Goal: Information Seeking & Learning: Learn about a topic

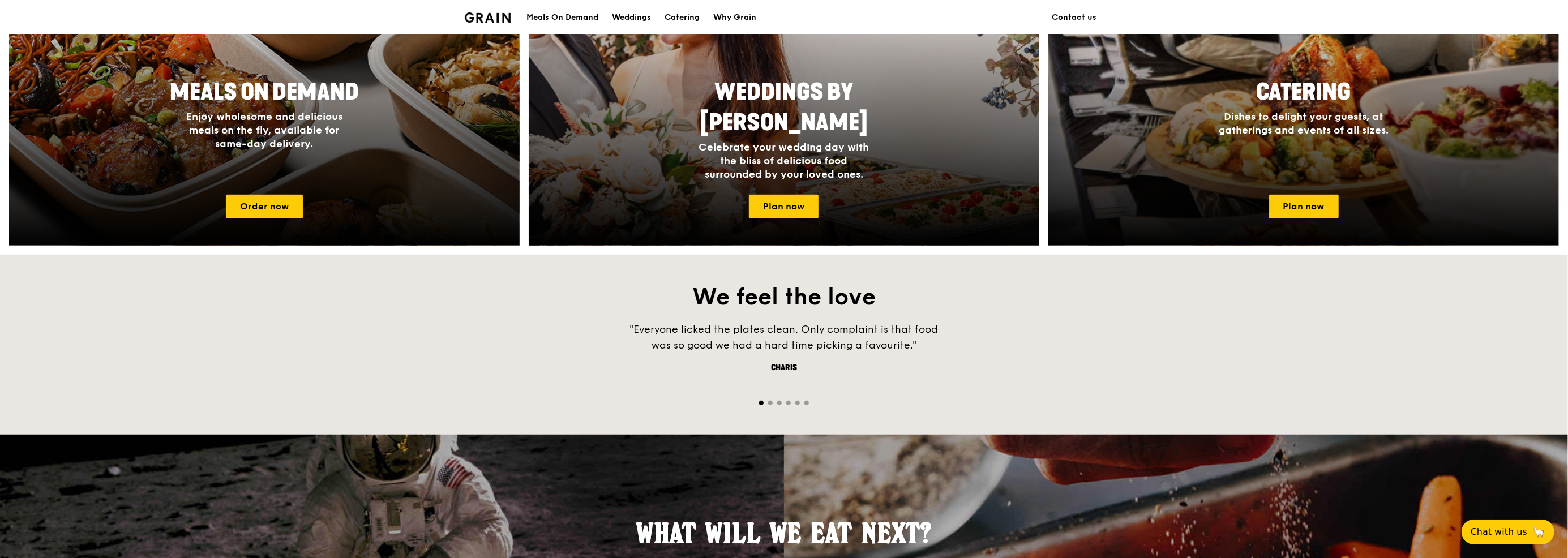
scroll to position [339, 0]
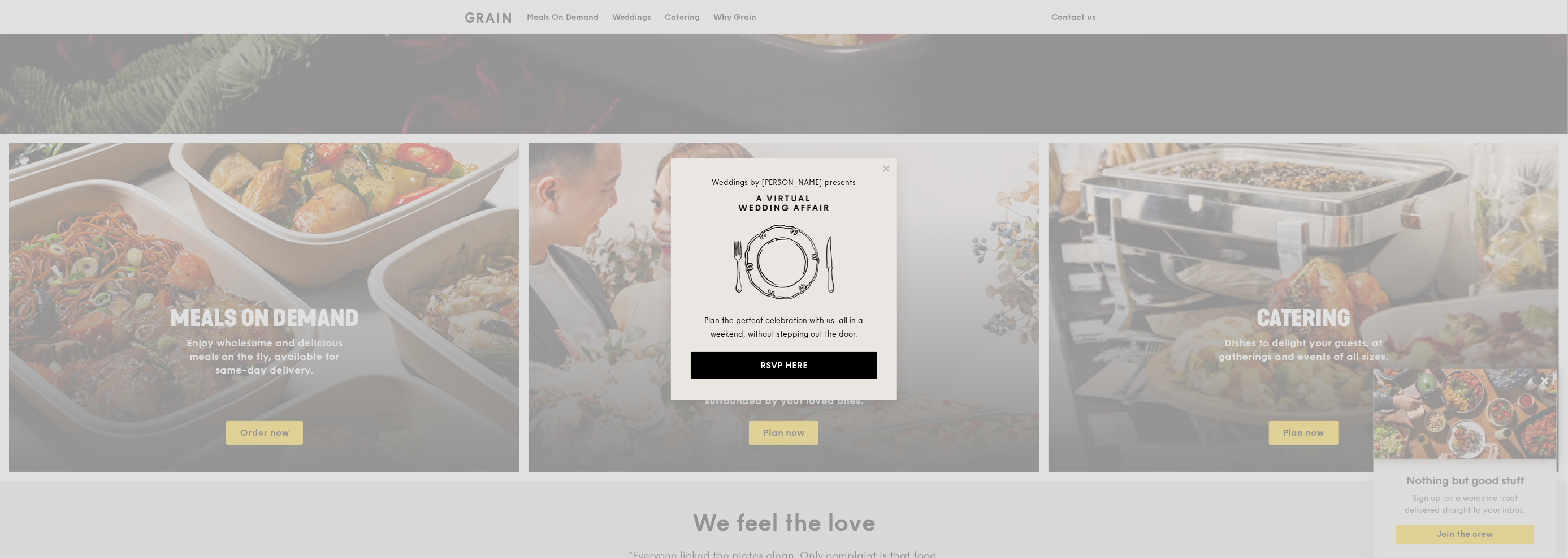
click at [880, 169] on div "Weddings by Grain presents Plan the perfect celebration with us, all in a weeke…" at bounding box center [784, 279] width 226 height 242
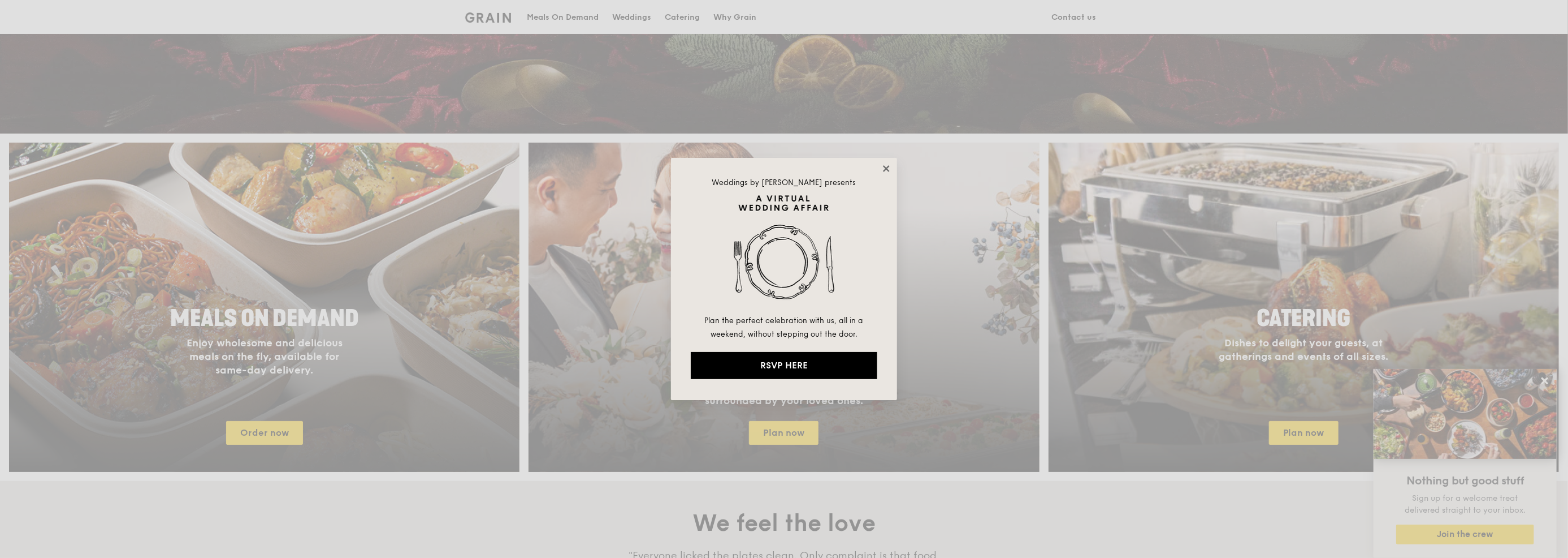
click at [882, 168] on icon at bounding box center [886, 168] width 10 height 10
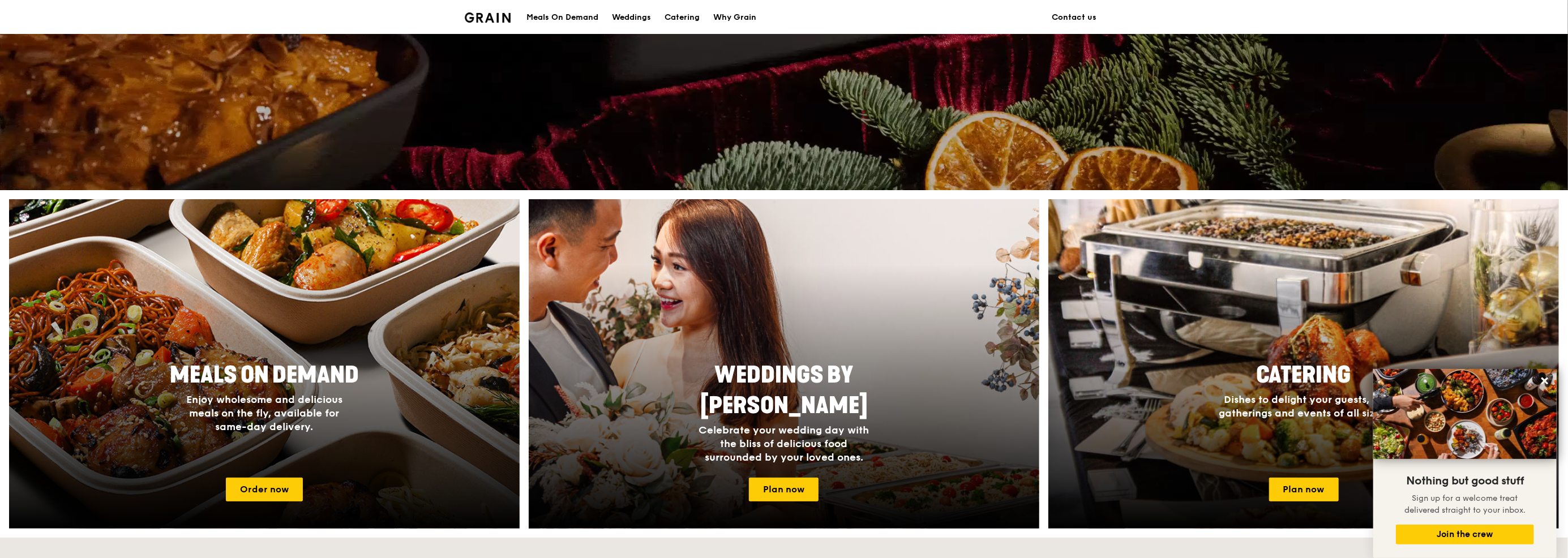
scroll to position [0, 0]
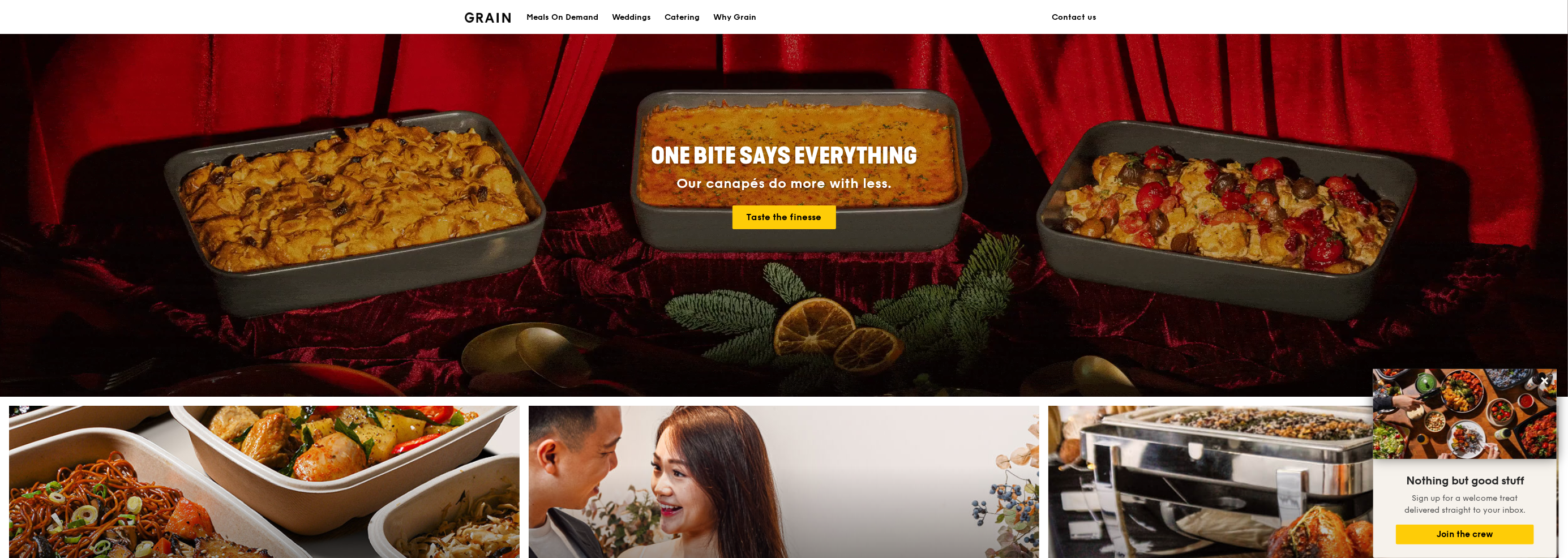
scroll to position [56, 0]
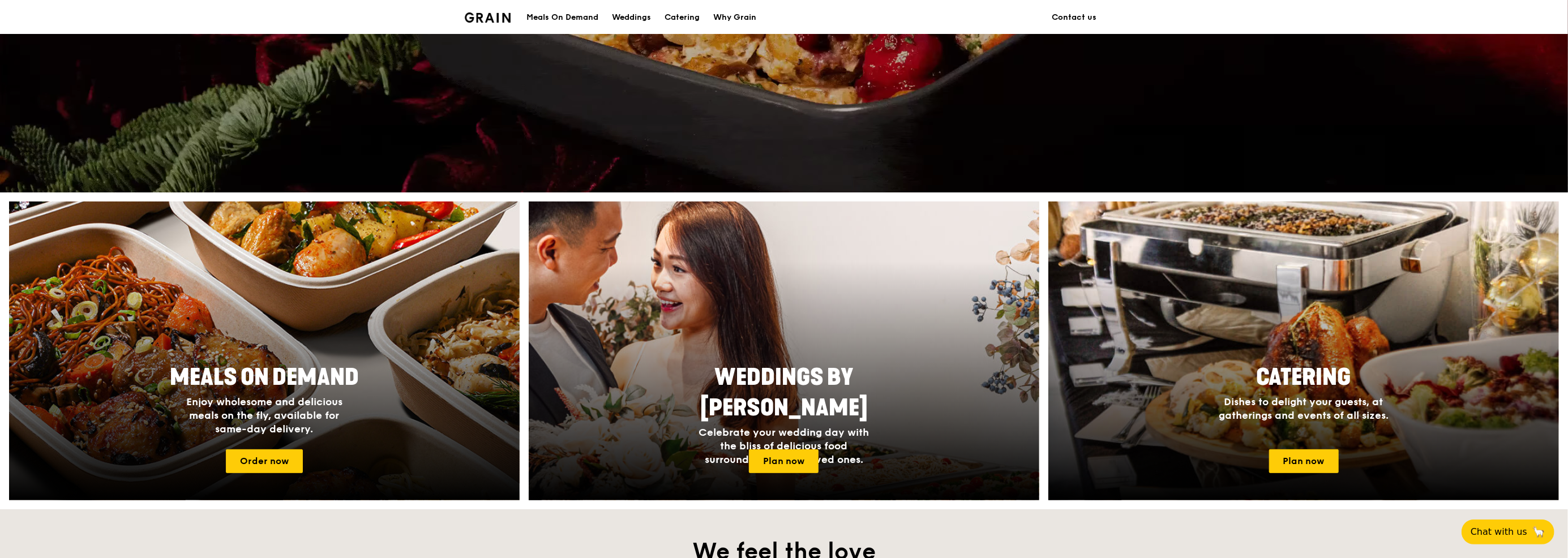
scroll to position [972, 0]
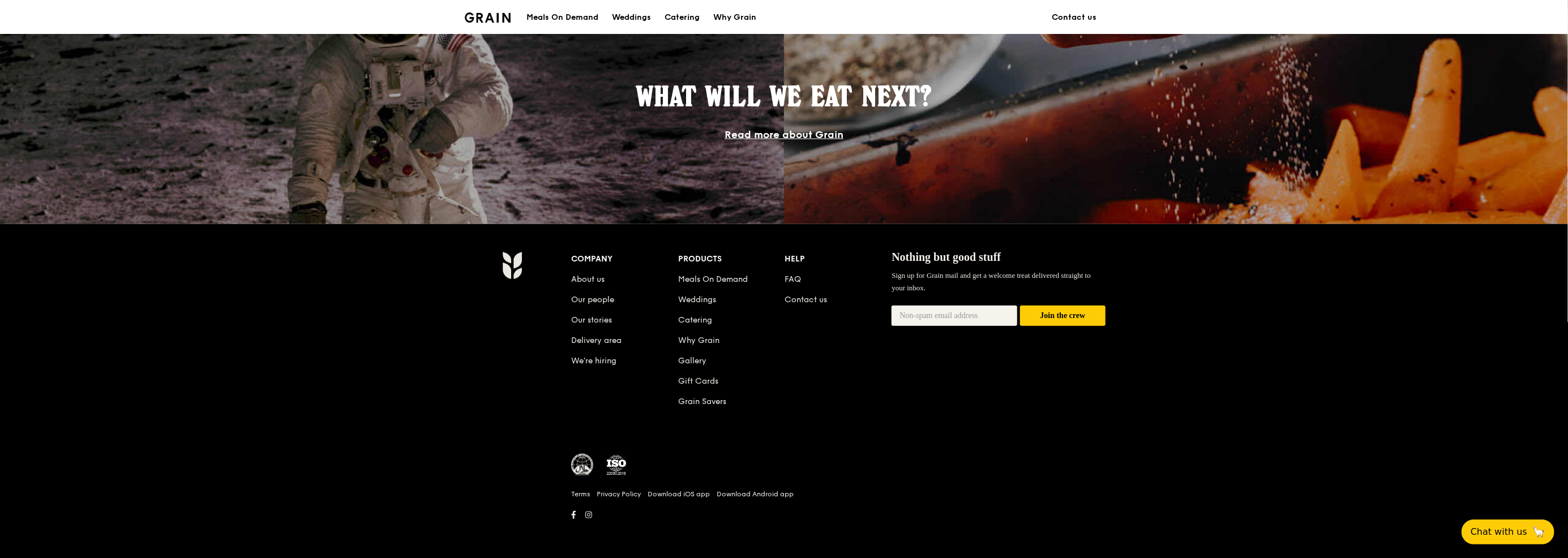
click at [582, 284] on li "About us" at bounding box center [625, 277] width 107 height 20
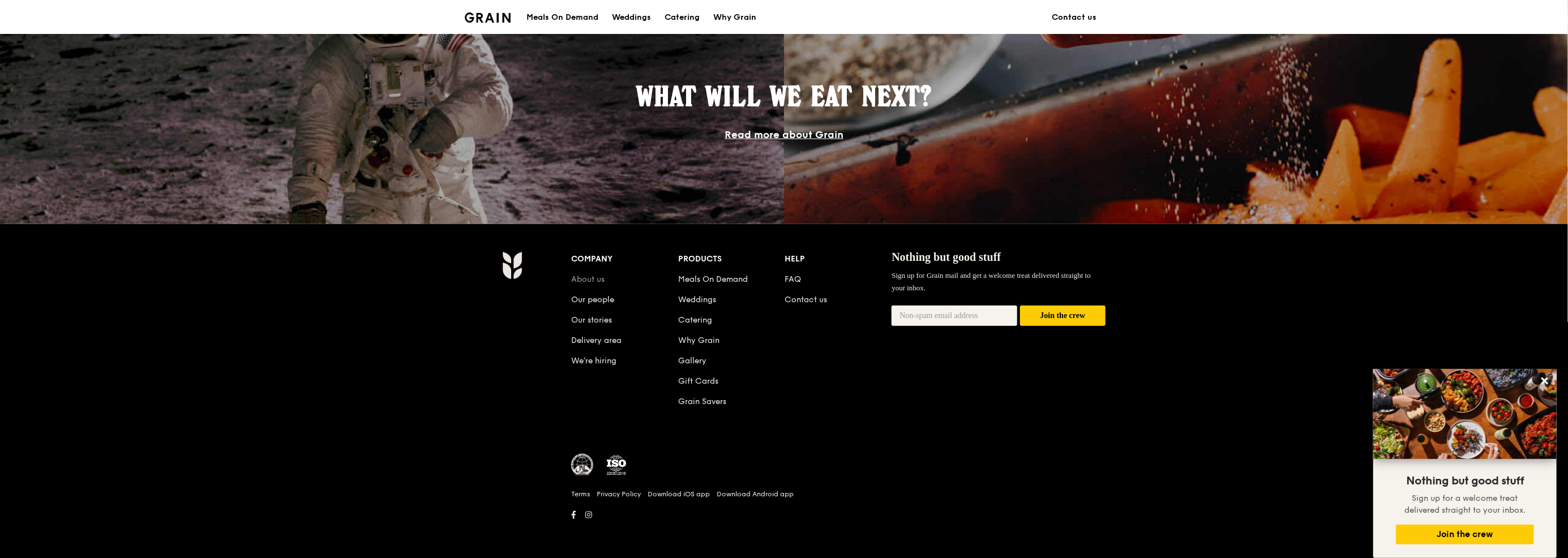
click at [589, 279] on link "About us" at bounding box center [588, 279] width 33 height 9
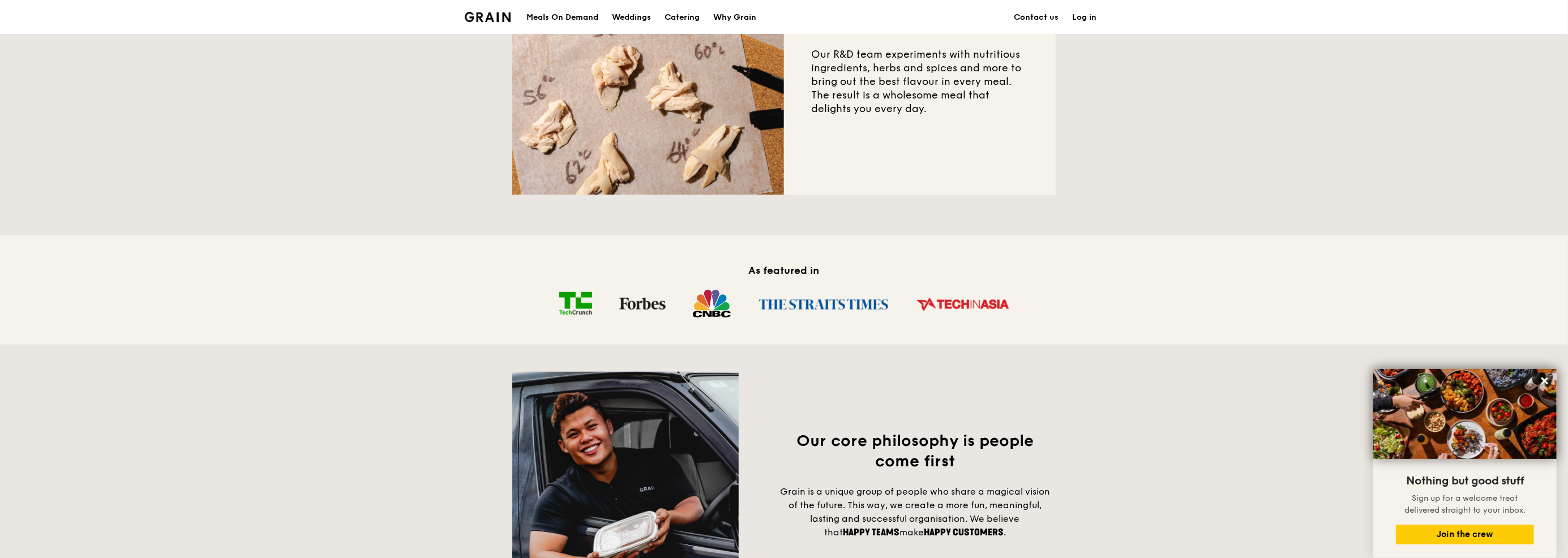
scroll to position [1149, 0]
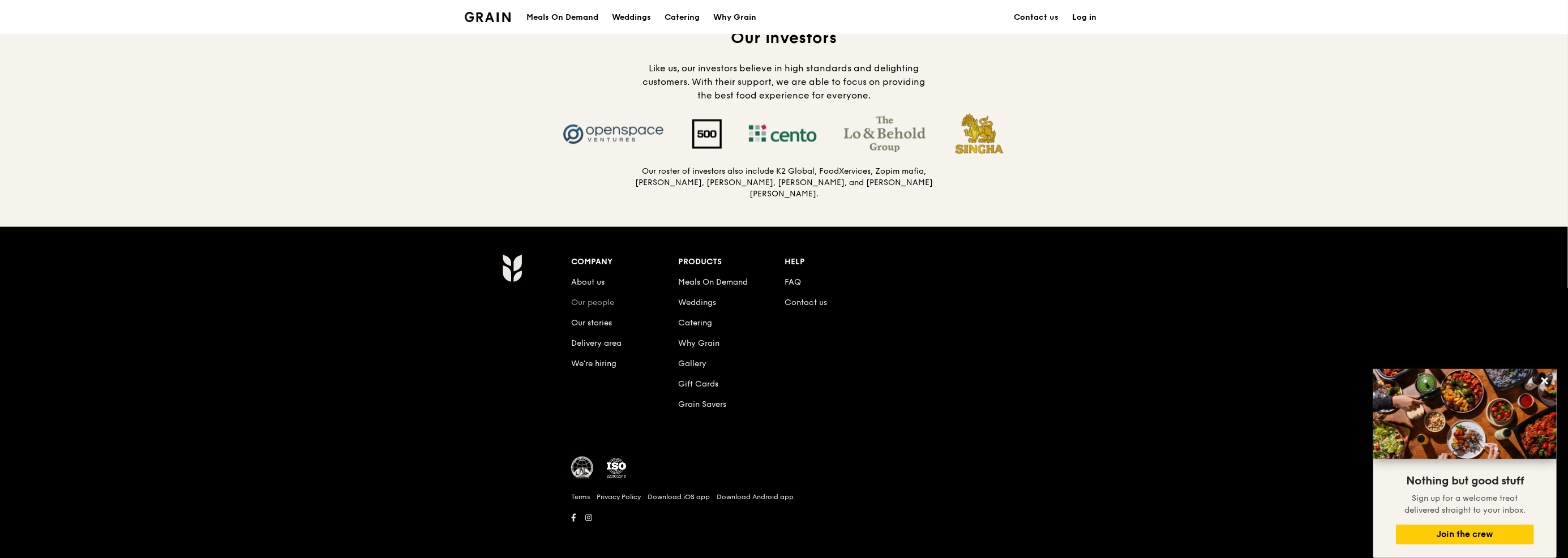
click at [597, 298] on link "Our people" at bounding box center [593, 302] width 43 height 9
